Goal: Information Seeking & Learning: Learn about a topic

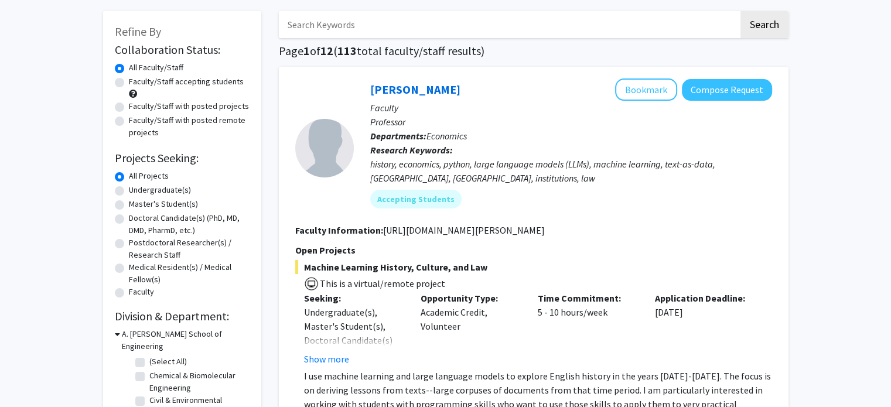
scroll to position [53, 0]
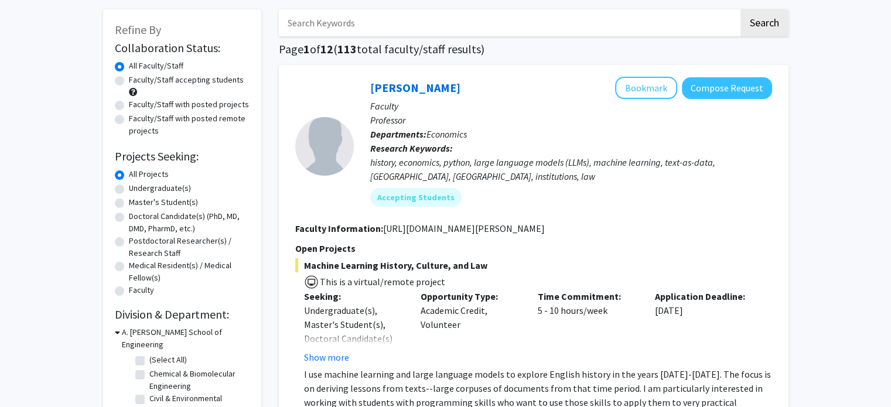
click at [166, 183] on label "Undergraduate(s)" at bounding box center [160, 188] width 62 height 12
click at [136, 183] on input "Undergraduate(s)" at bounding box center [133, 186] width 8 height 8
radio input "true"
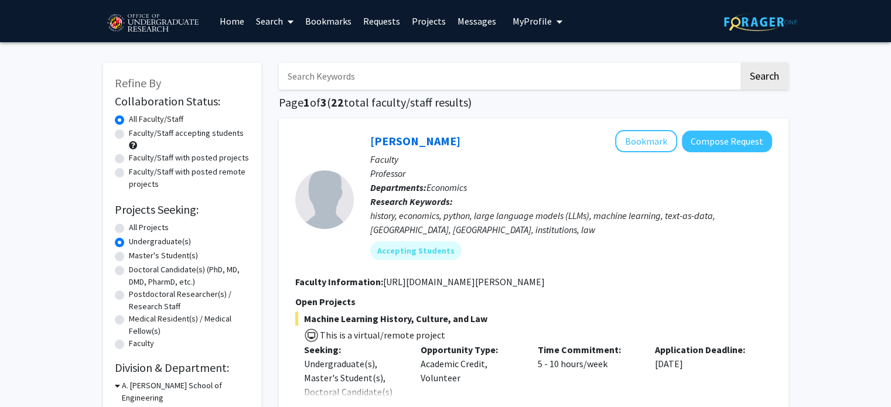
click at [203, 134] on label "Faculty/Staff accepting students" at bounding box center [186, 133] width 115 height 12
click at [136, 134] on input "Faculty/Staff accepting students" at bounding box center [133, 131] width 8 height 8
radio input "true"
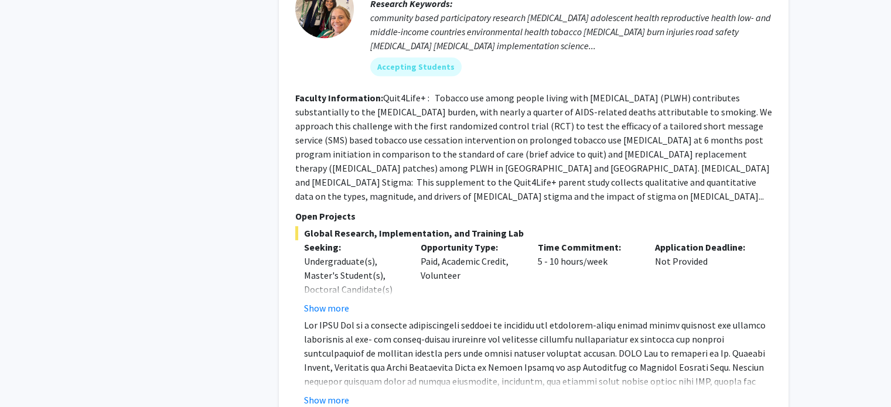
scroll to position [5329, 0]
click at [315, 392] on button "Show more" at bounding box center [326, 399] width 45 height 14
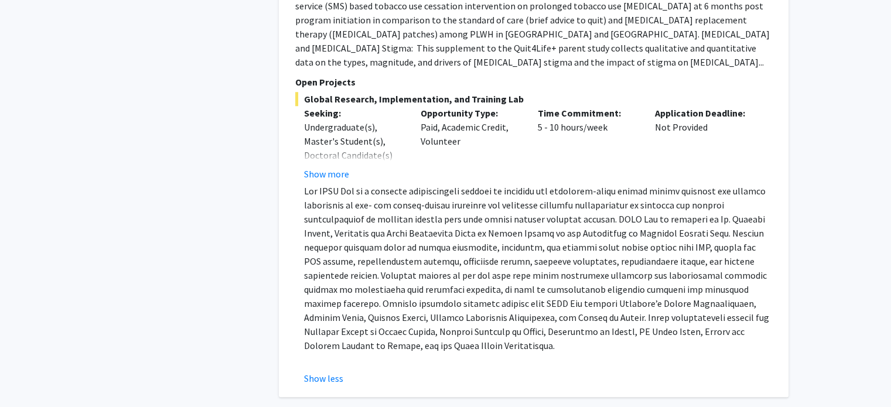
scroll to position [5468, 0]
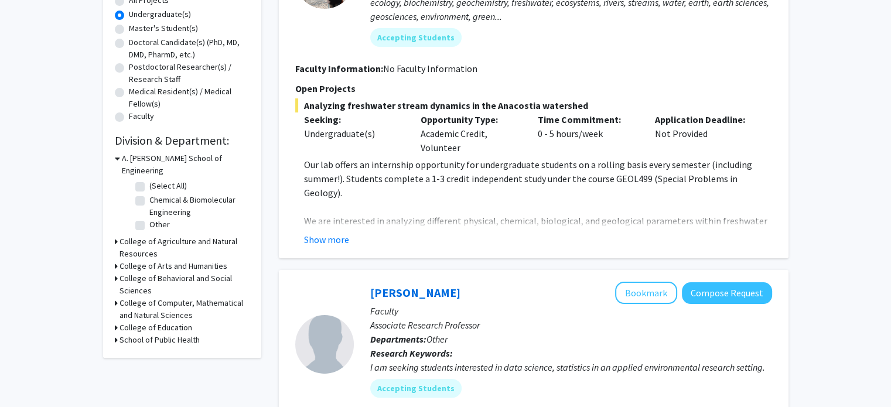
scroll to position [227, 0]
click at [326, 240] on button "Show more" at bounding box center [326, 240] width 45 height 14
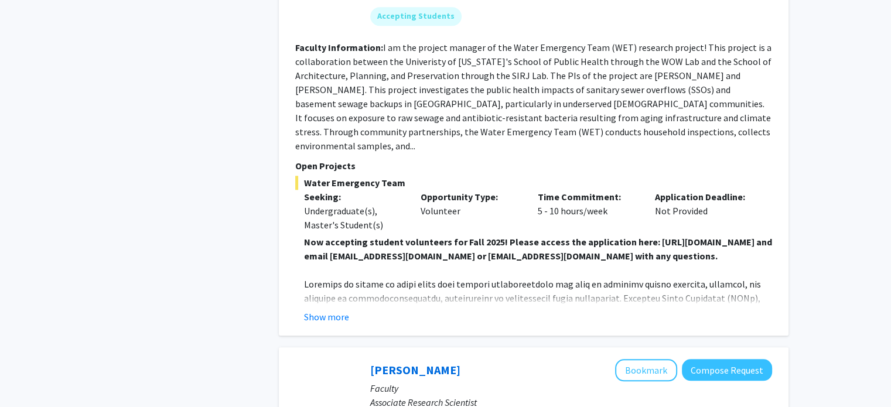
scroll to position [1192, 0]
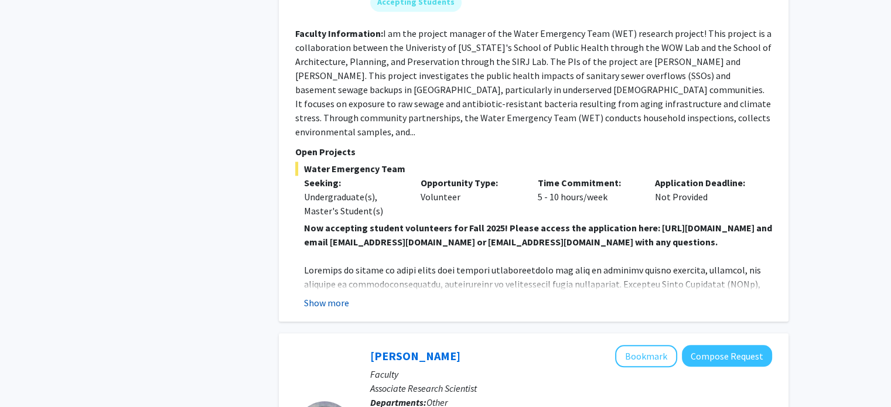
click at [318, 296] on button "Show more" at bounding box center [326, 303] width 45 height 14
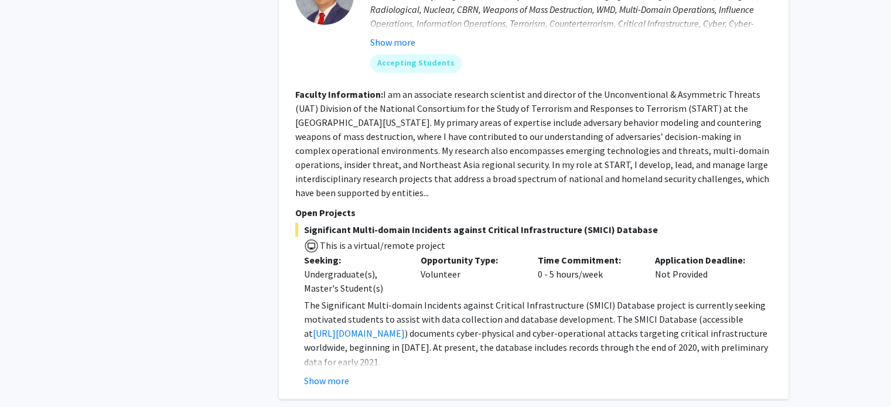
scroll to position [1868, 0]
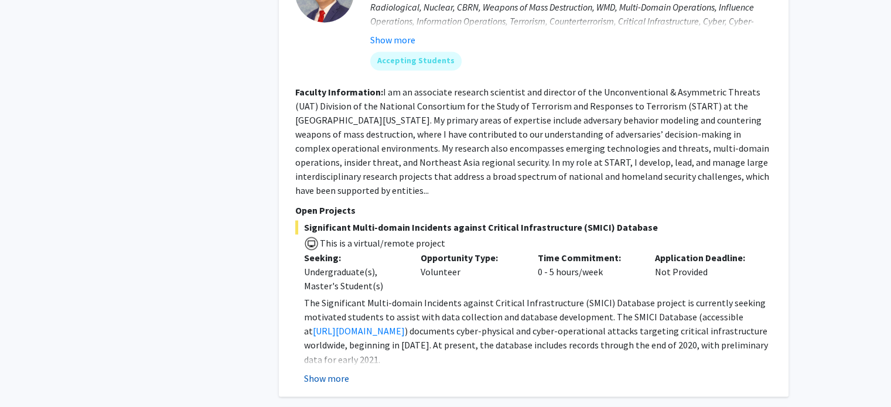
click at [336, 371] on button "Show more" at bounding box center [326, 378] width 45 height 14
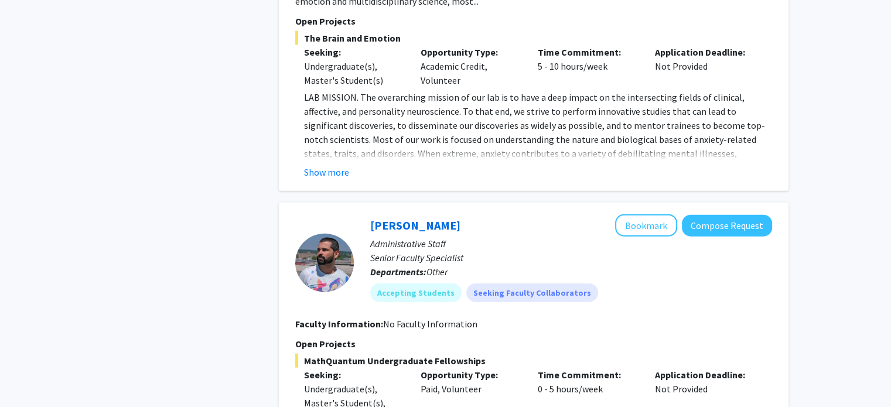
scroll to position [2650, 0]
click at [328, 165] on button "Show more" at bounding box center [326, 172] width 45 height 14
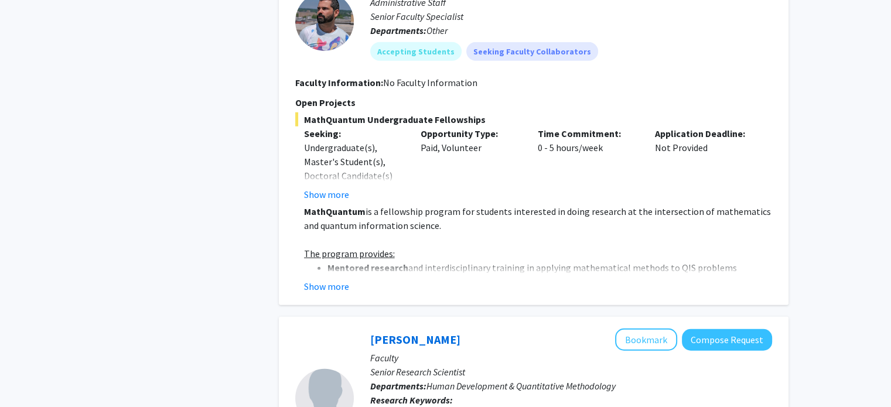
scroll to position [3045, 0]
click at [316, 279] on button "Show more" at bounding box center [326, 286] width 45 height 14
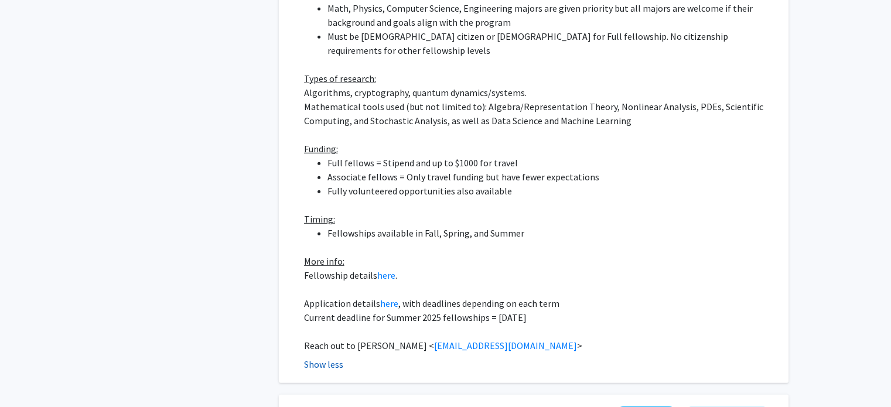
scroll to position [3458, 0]
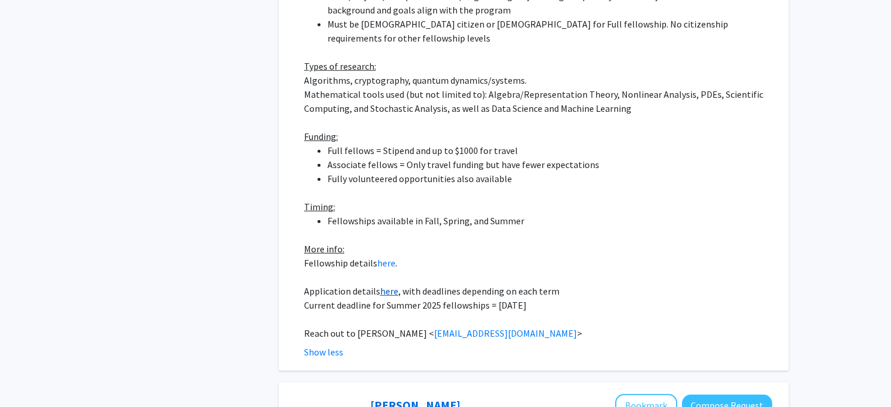
click at [386, 285] on link "here" at bounding box center [389, 291] width 18 height 12
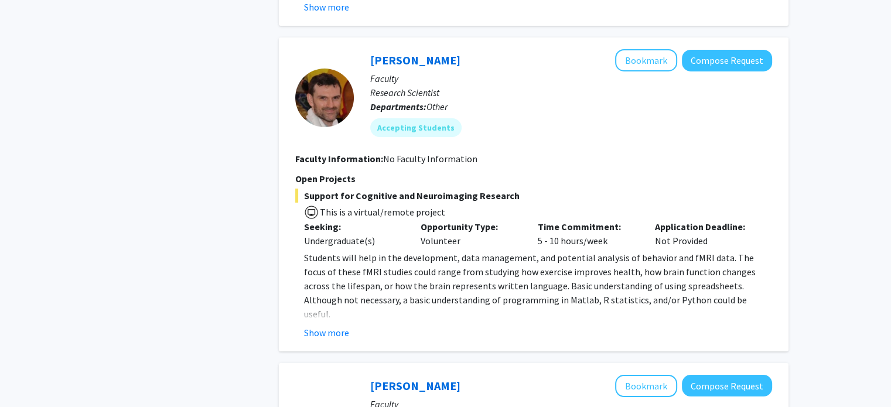
scroll to position [4269, 0]
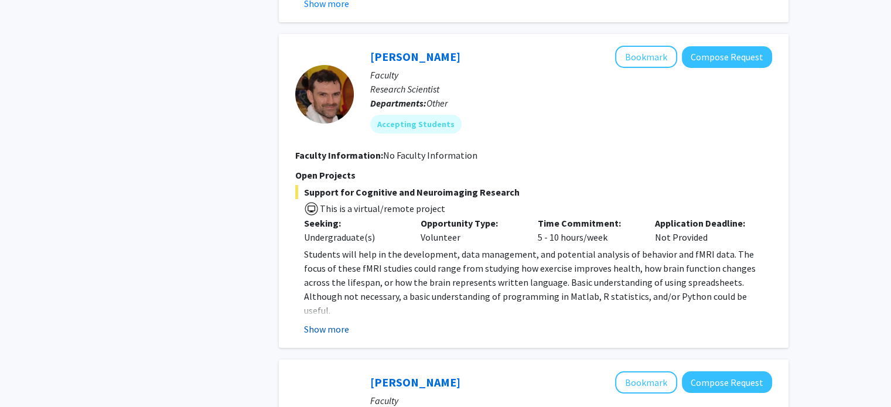
click at [328, 322] on button "Show more" at bounding box center [326, 329] width 45 height 14
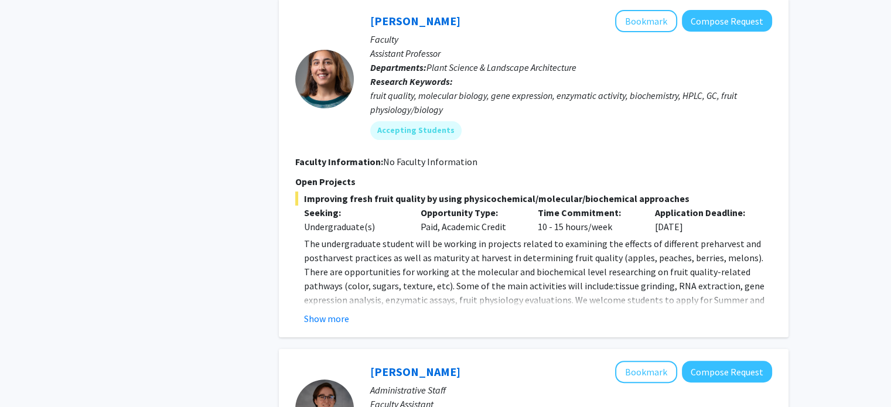
scroll to position [4662, 0]
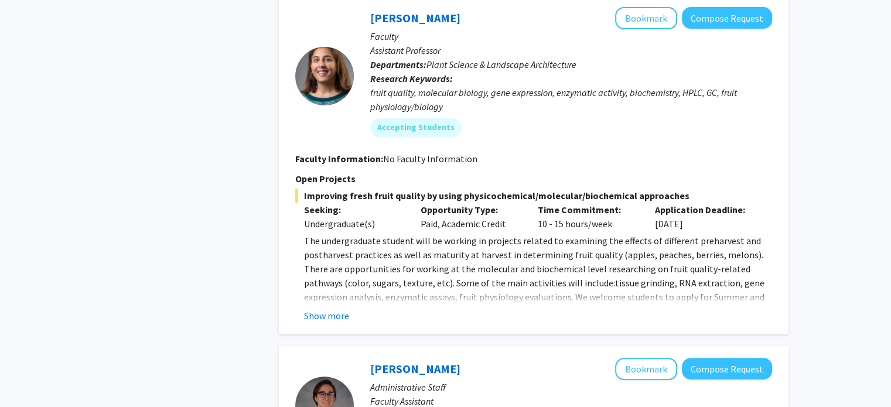
click at [333, 235] on span "The undergraduate student will be working in projects related to examining the …" at bounding box center [534, 283] width 460 height 96
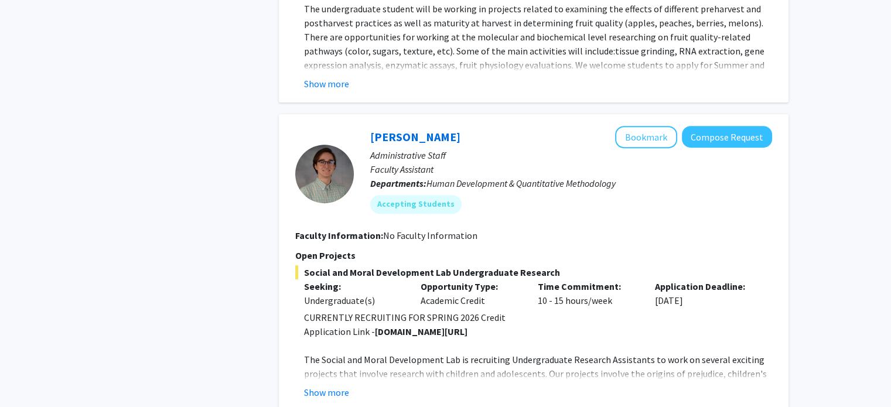
scroll to position [4896, 0]
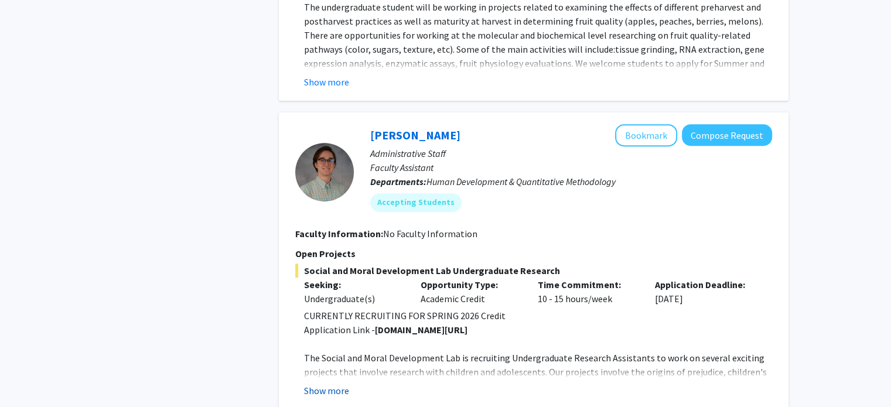
click at [324, 384] on button "Show more" at bounding box center [326, 391] width 45 height 14
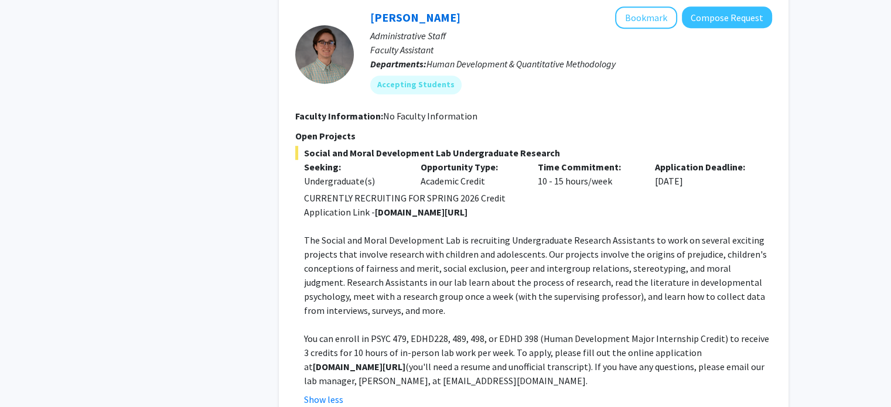
scroll to position [5014, 0]
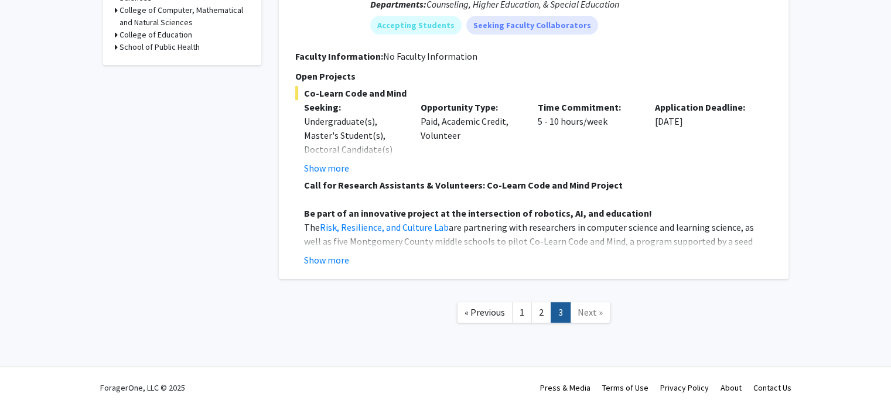
scroll to position [496, 0]
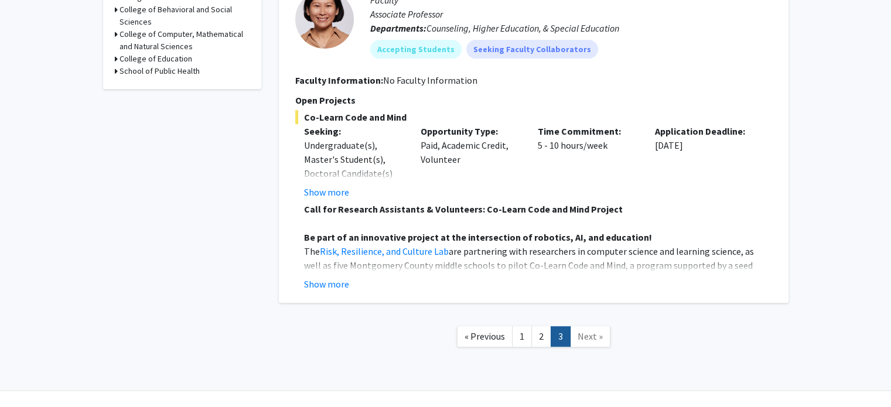
click at [333, 295] on div "[PERSON_NAME] Bookmark Compose Request Faculty Associate Professor Departments:…" at bounding box center [534, 131] width 510 height 344
click at [322, 283] on button "Show more" at bounding box center [326, 284] width 45 height 14
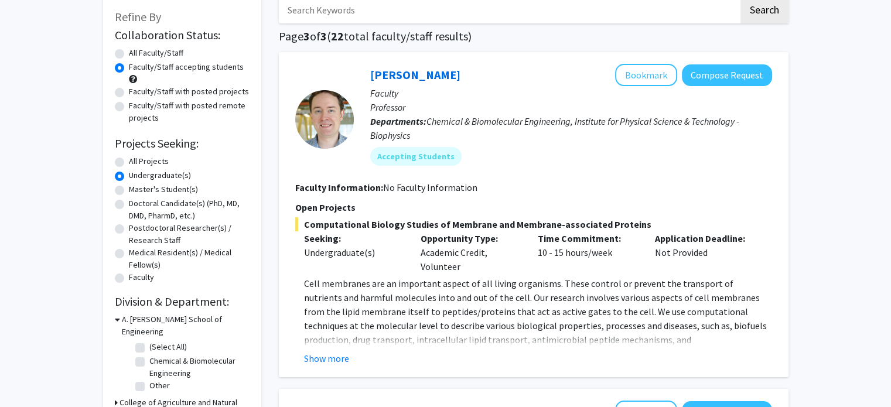
scroll to position [66, 0]
